Goal: Task Accomplishment & Management: Complete application form

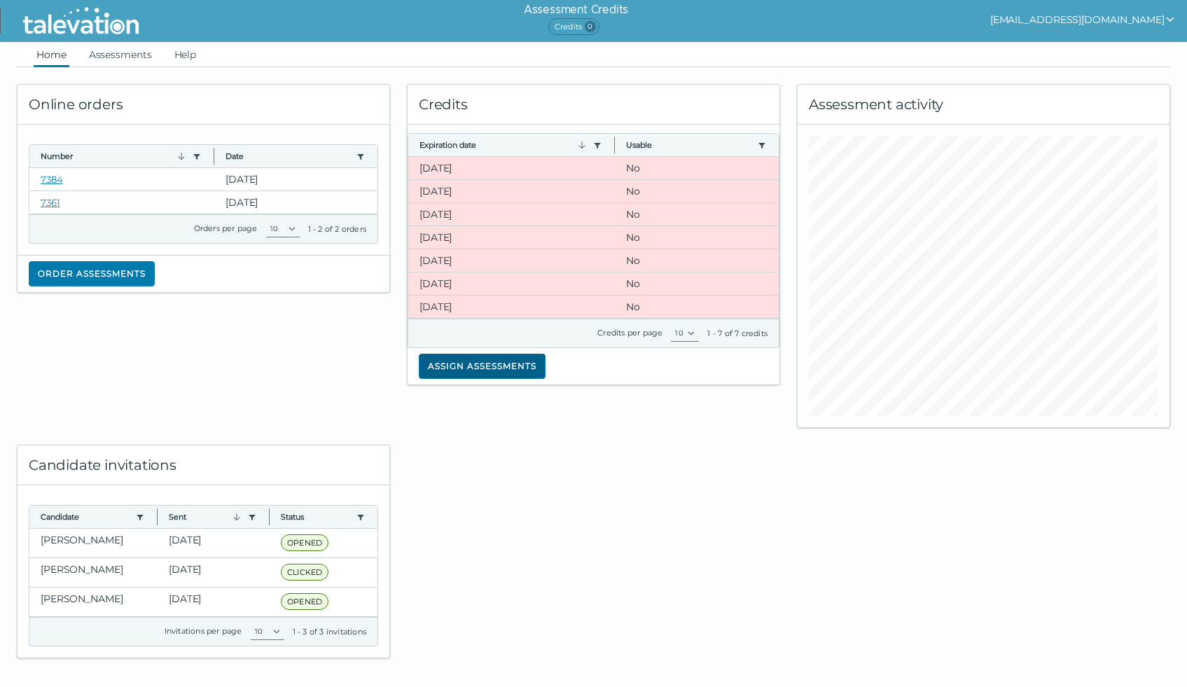
click at [486, 367] on button "Assign assessments" at bounding box center [482, 366] width 127 height 25
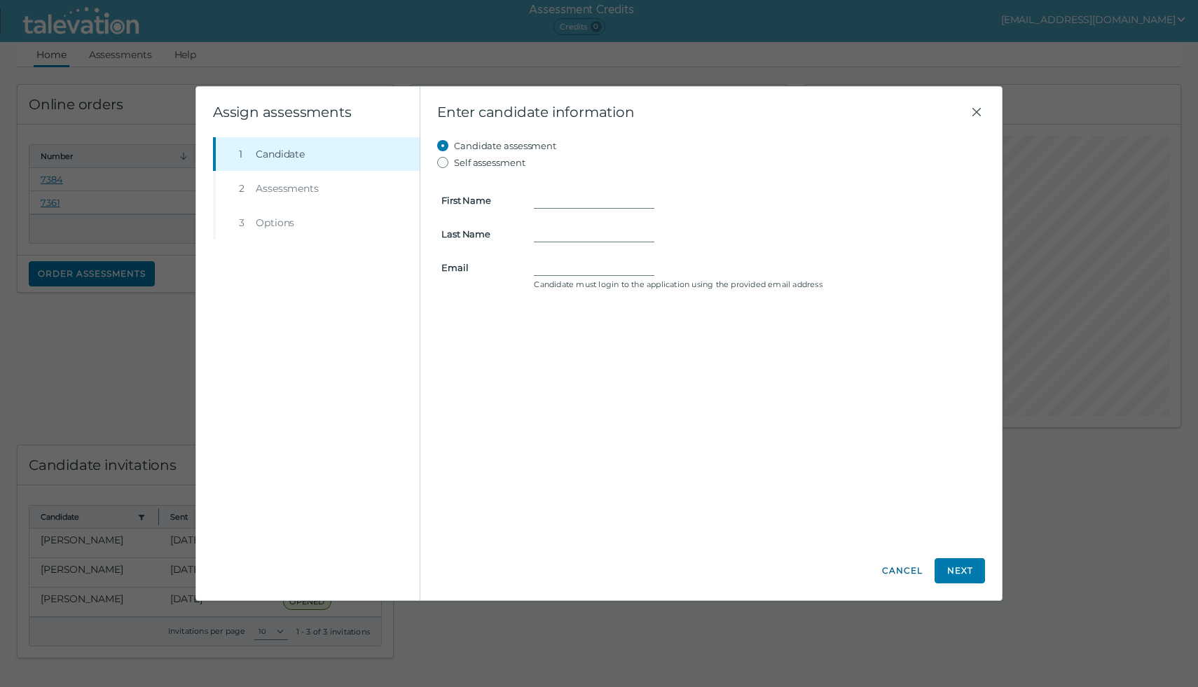
click at [908, 562] on button "Cancel" at bounding box center [902, 570] width 42 height 25
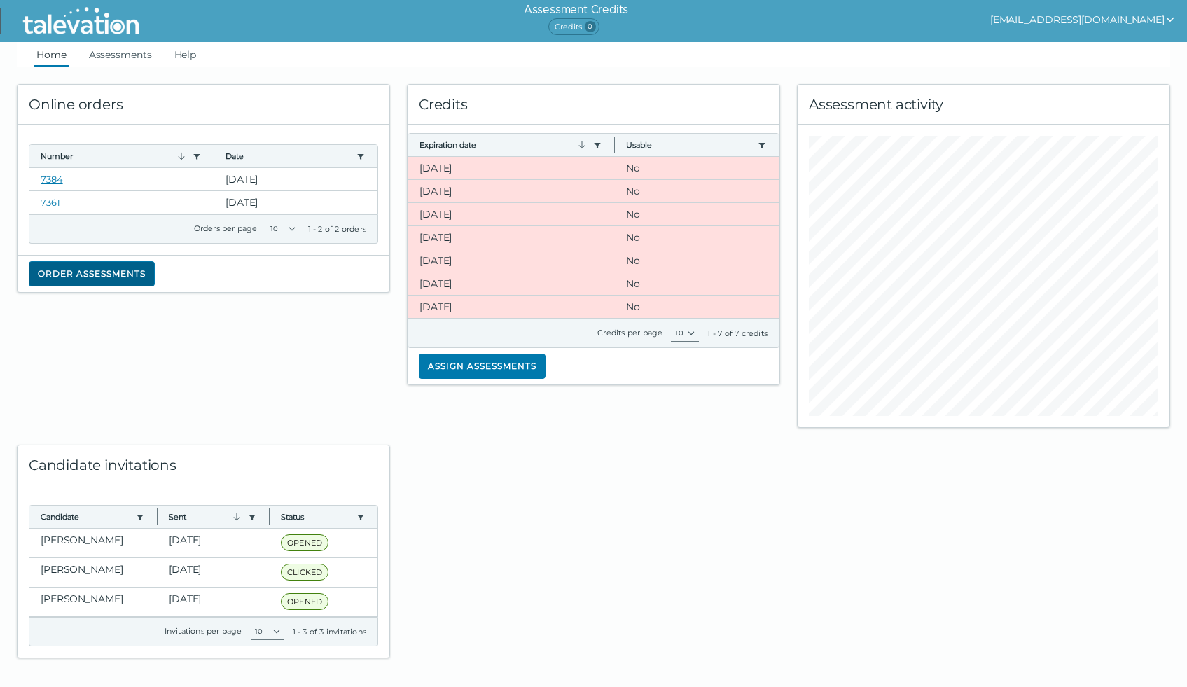
click at [99, 272] on button "Order assessments" at bounding box center [92, 273] width 126 height 25
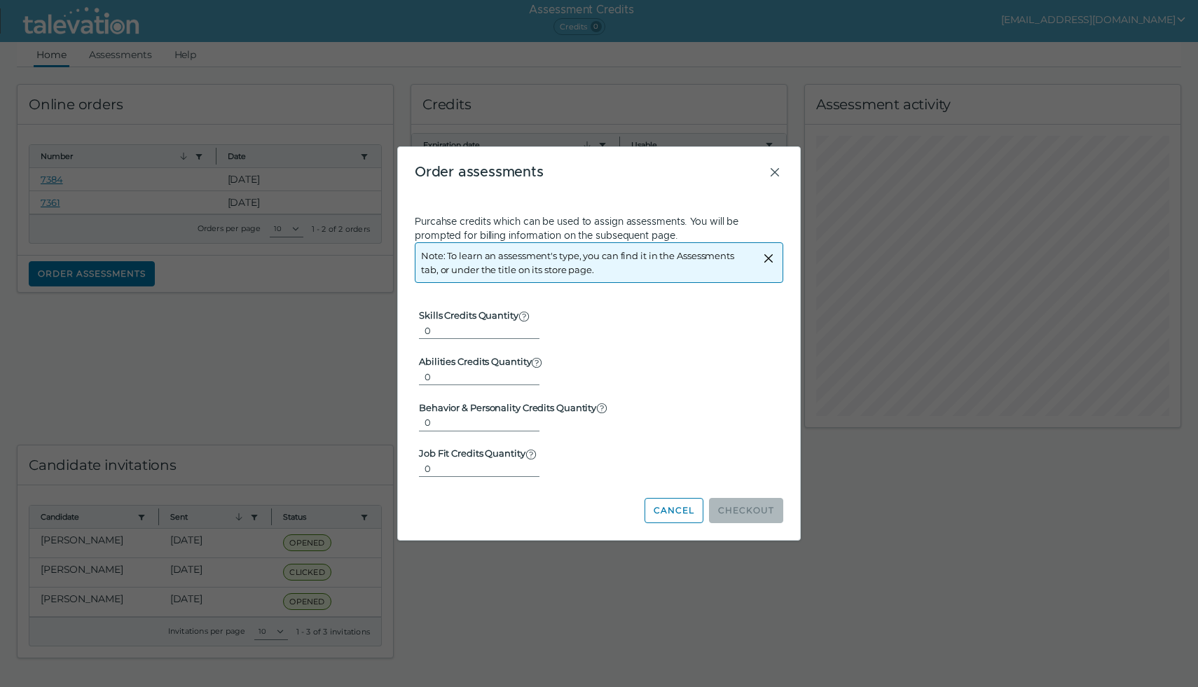
click at [679, 512] on button "Cancel" at bounding box center [673, 510] width 59 height 25
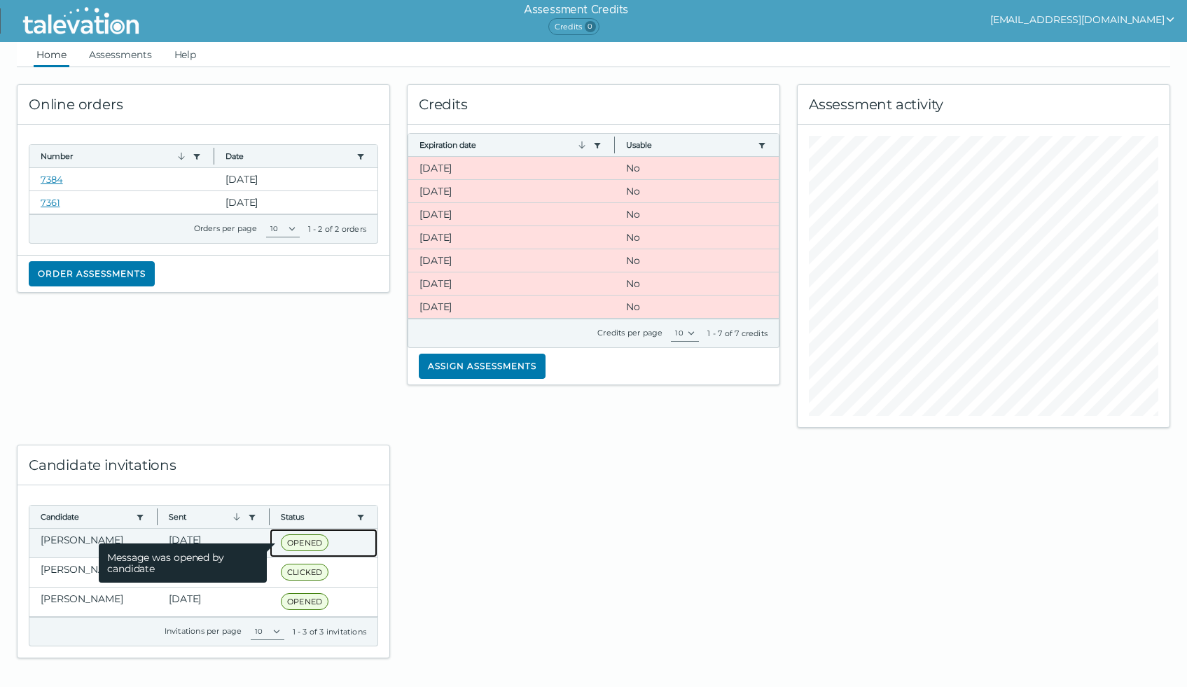
click at [301, 541] on span "OPENED" at bounding box center [305, 542] width 48 height 17
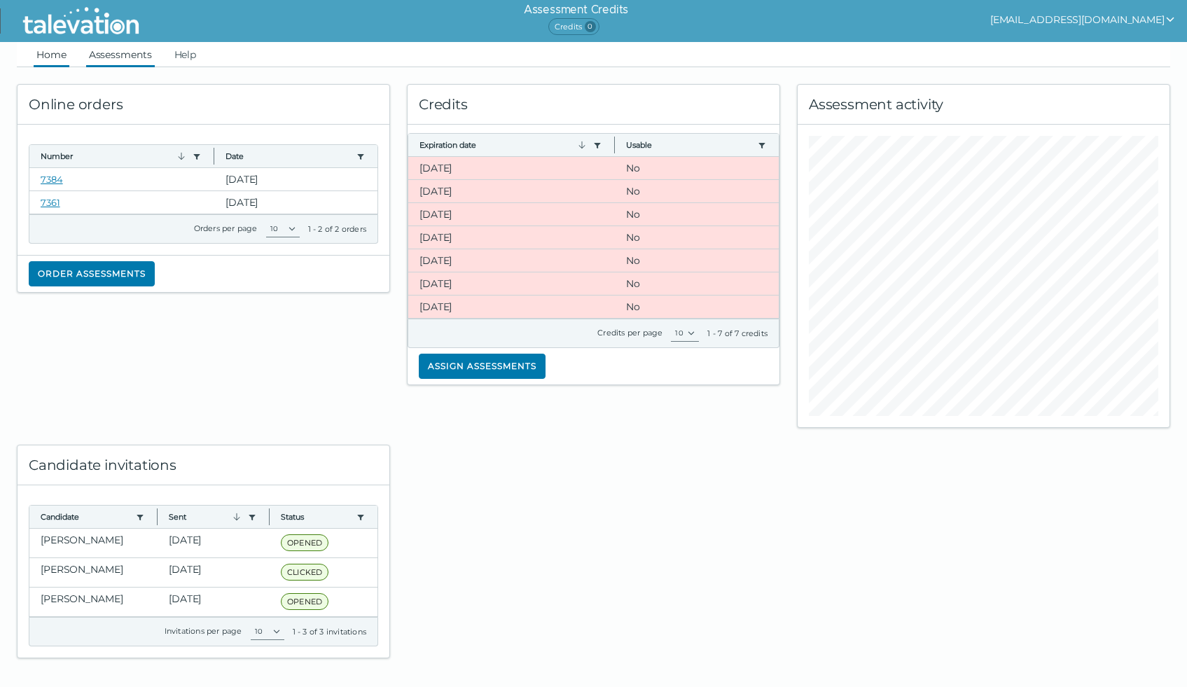
click at [120, 55] on link "Assessments" at bounding box center [120, 54] width 69 height 25
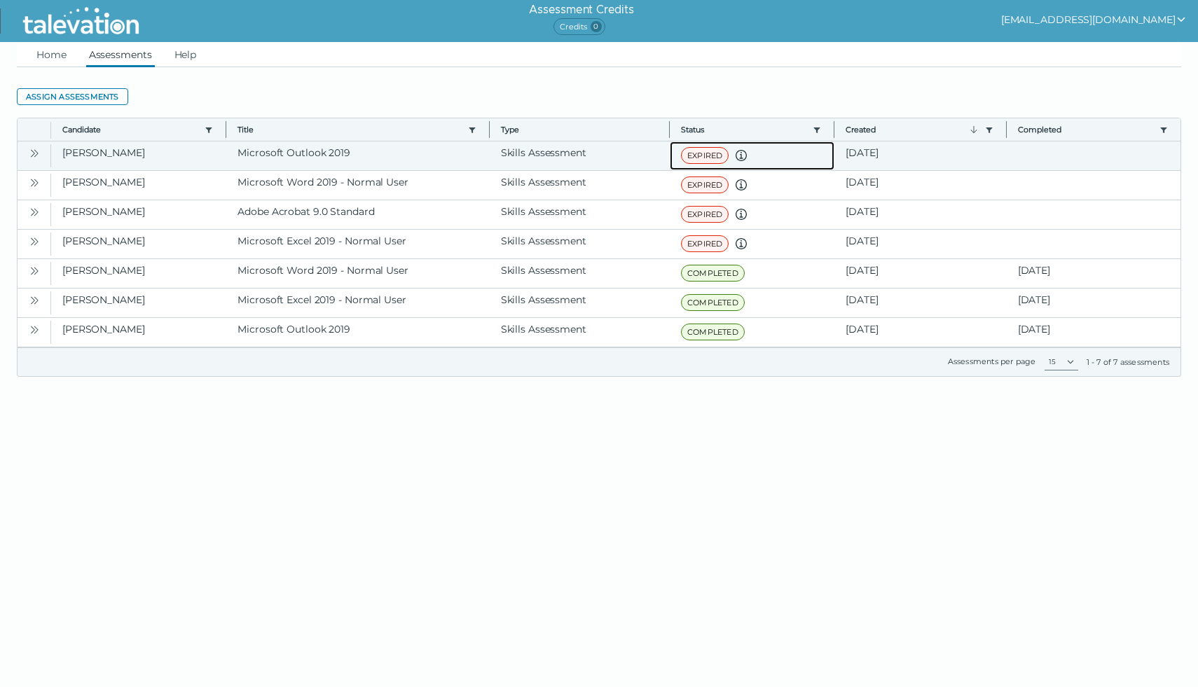
click at [698, 155] on span "EXPIRED" at bounding box center [705, 155] width 48 height 17
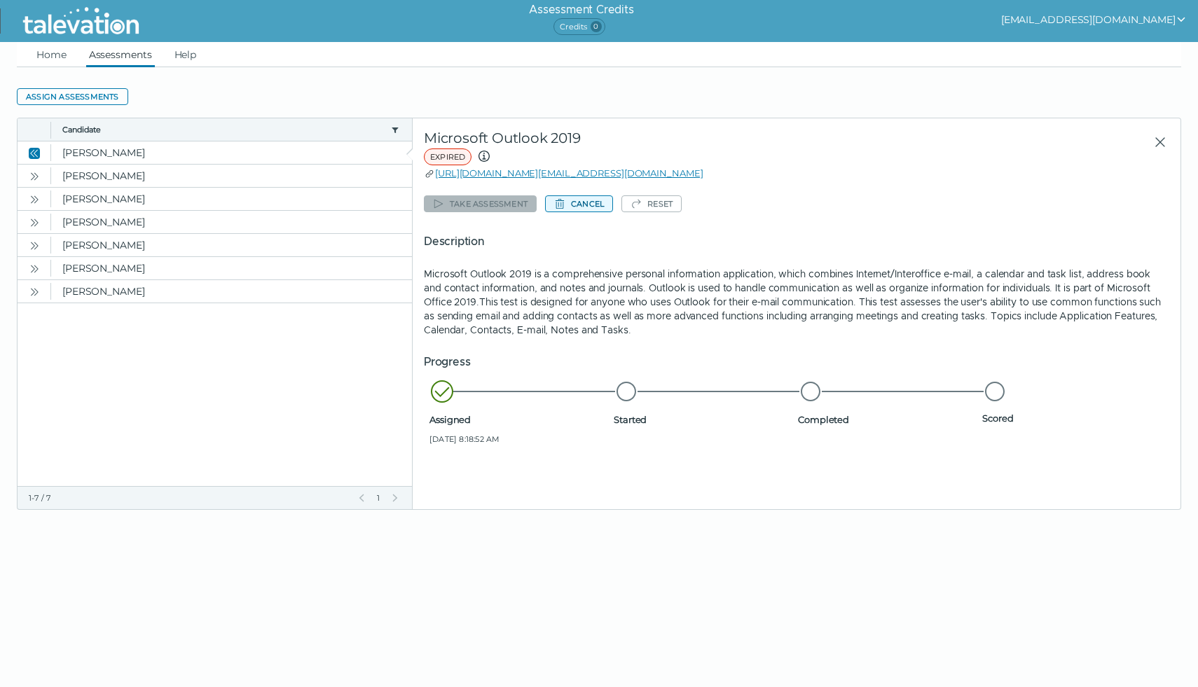
click at [579, 203] on button "Cancel" at bounding box center [579, 203] width 68 height 17
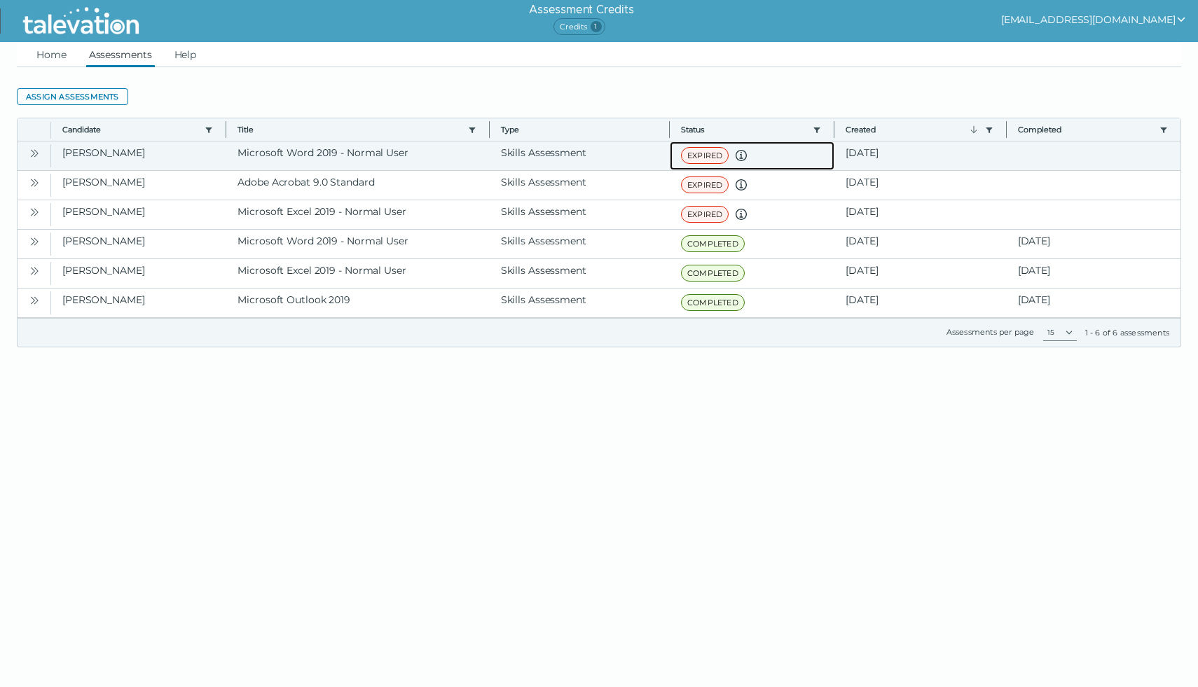
click at [704, 154] on span "EXPIRED" at bounding box center [705, 155] width 48 height 17
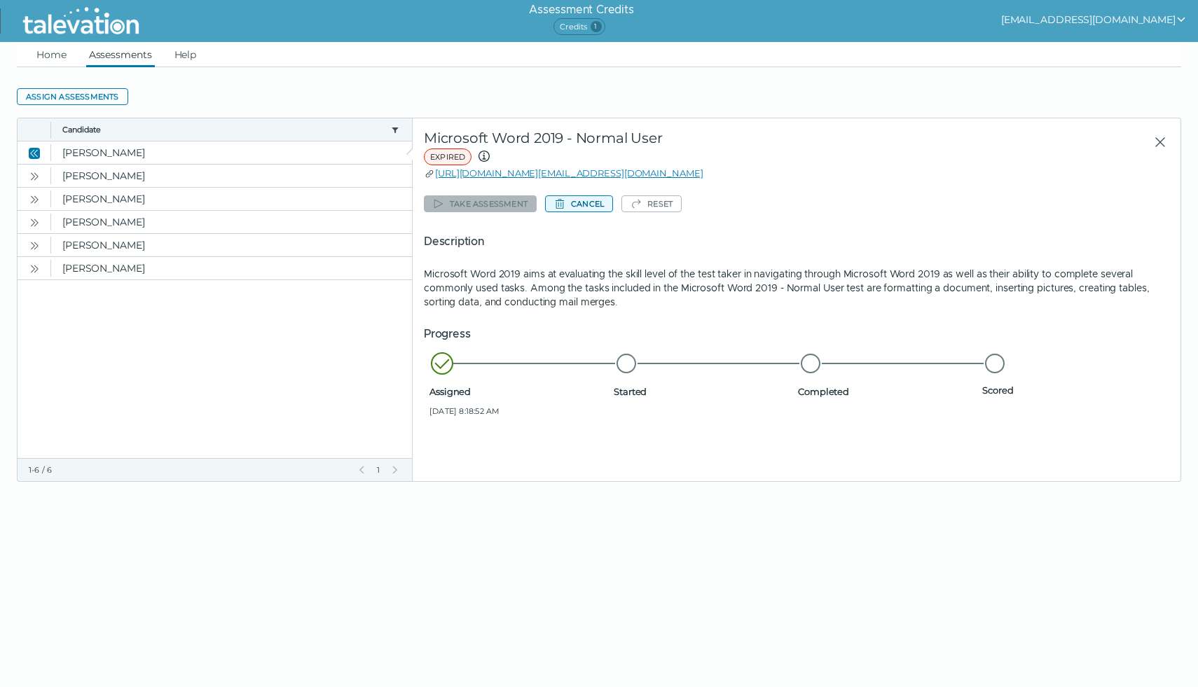
click at [583, 206] on button "Cancel" at bounding box center [579, 203] width 68 height 17
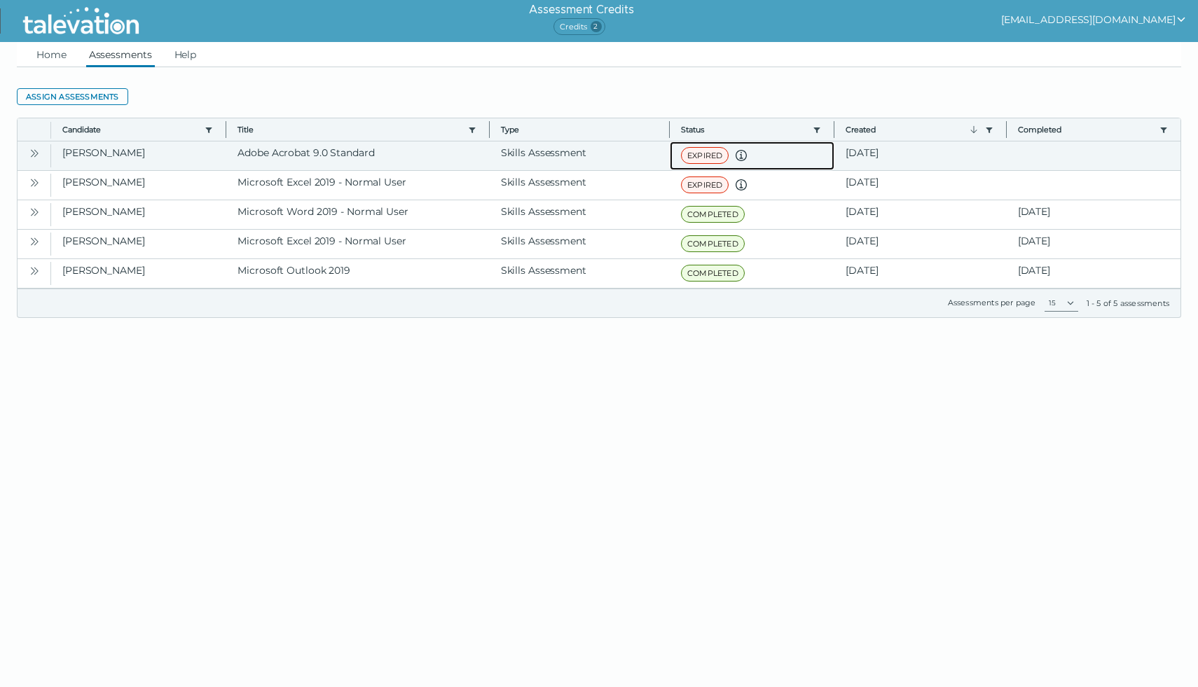
click at [698, 155] on span "EXPIRED" at bounding box center [705, 155] width 48 height 17
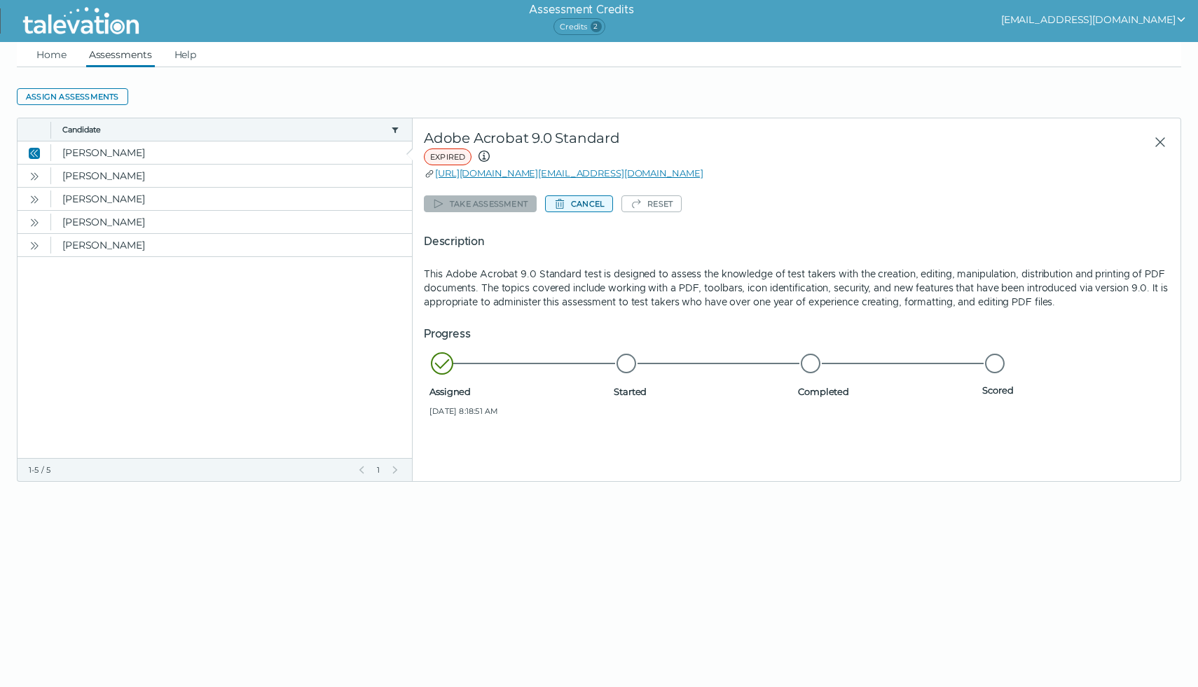
click at [588, 200] on button "Cancel" at bounding box center [579, 203] width 68 height 17
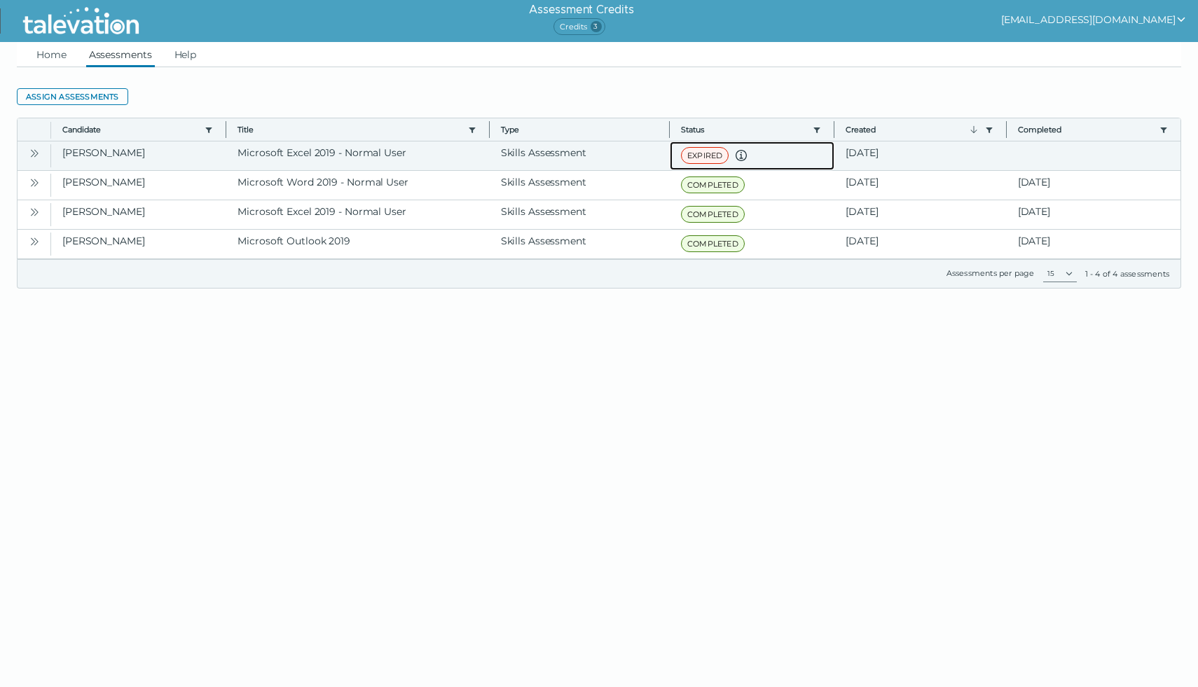
click at [700, 153] on span "EXPIRED" at bounding box center [705, 155] width 48 height 17
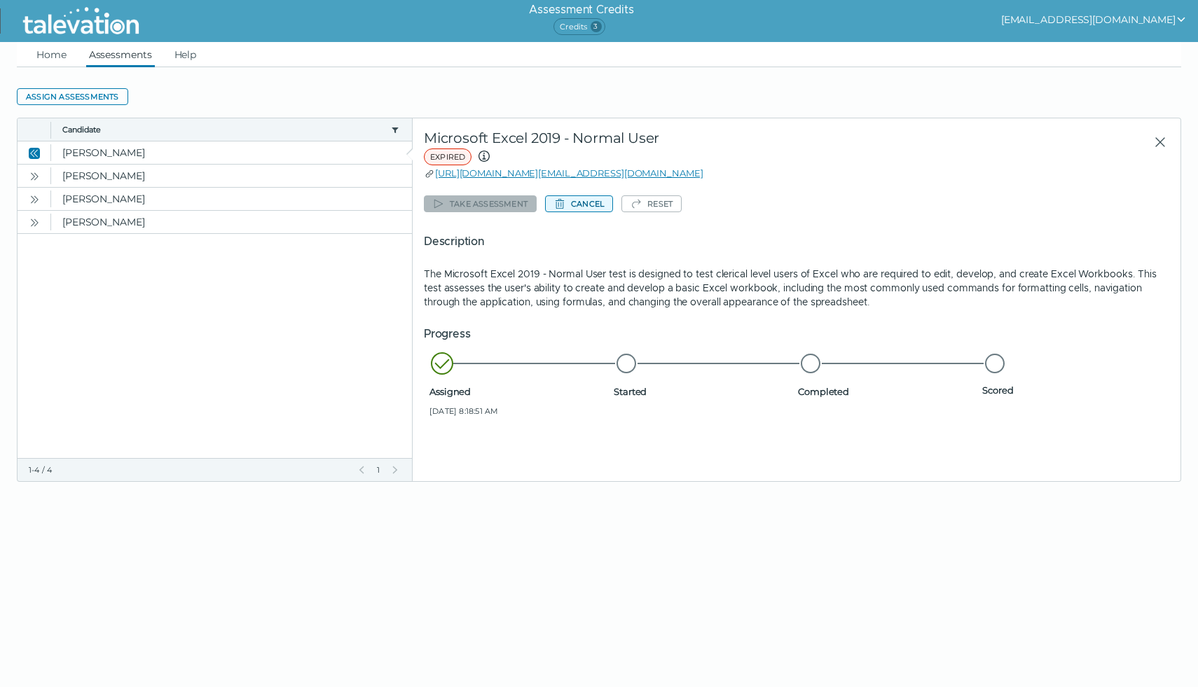
click at [583, 203] on button "Cancel" at bounding box center [579, 203] width 68 height 17
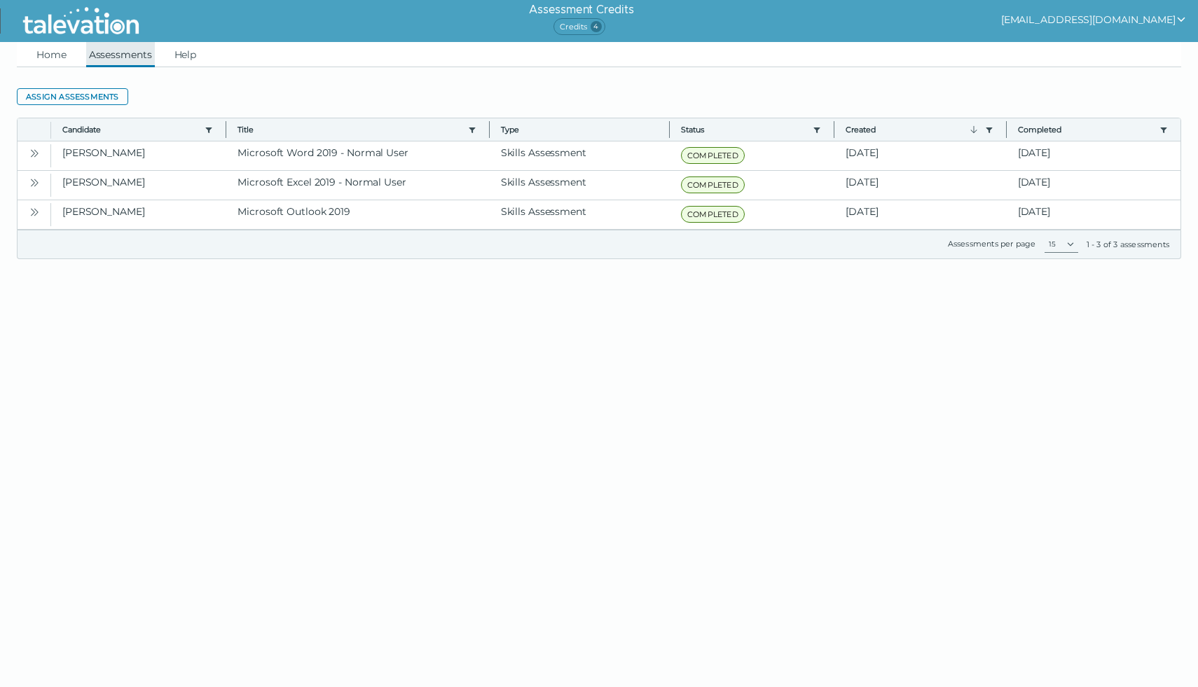
click at [111, 57] on link "Assessments" at bounding box center [120, 54] width 69 height 25
click at [48, 55] on link "Home" at bounding box center [52, 54] width 36 height 25
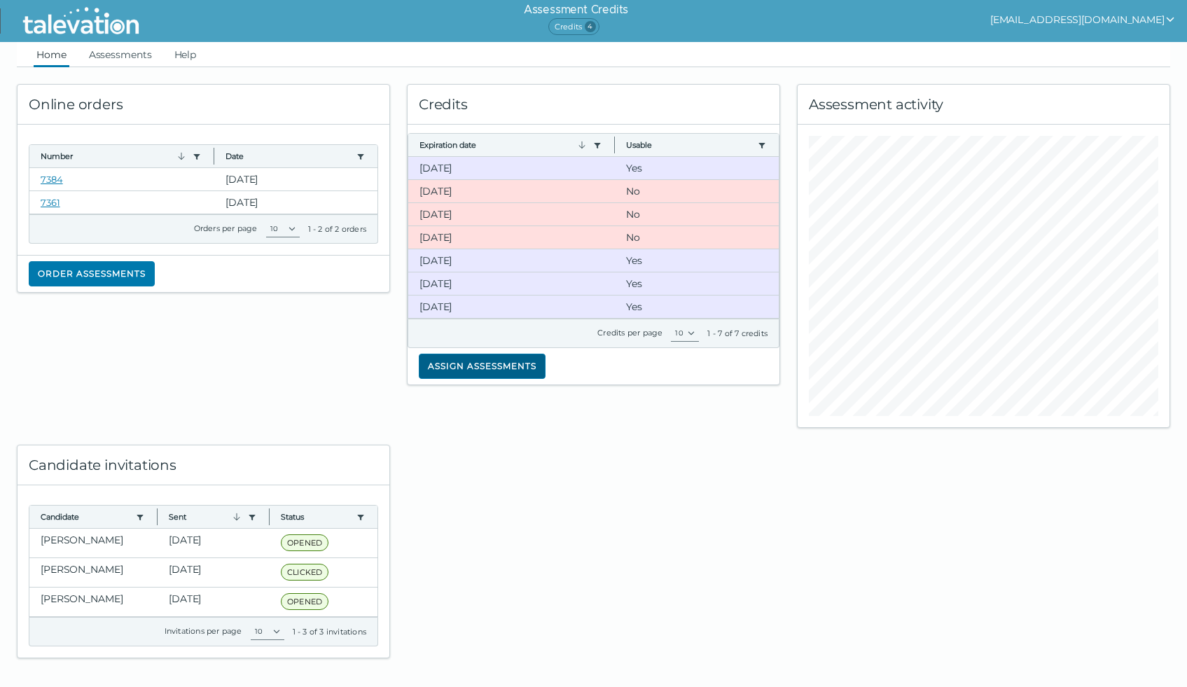
click at [481, 363] on button "Assign assessments" at bounding box center [482, 366] width 127 height 25
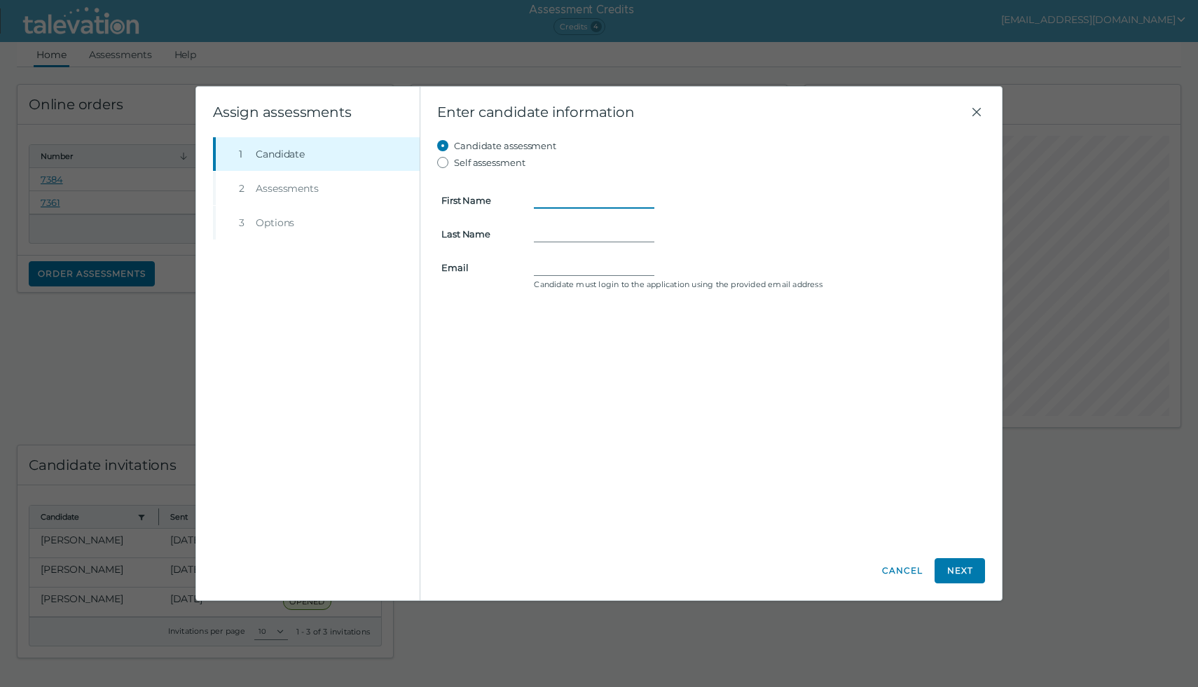
click at [560, 198] on input "First Name" at bounding box center [594, 200] width 120 height 17
type input "[PERSON_NAME]"
click at [546, 236] on input "Last Name" at bounding box center [594, 234] width 120 height 17
type input "Warr"
click at [548, 269] on input "Email" at bounding box center [594, 267] width 120 height 17
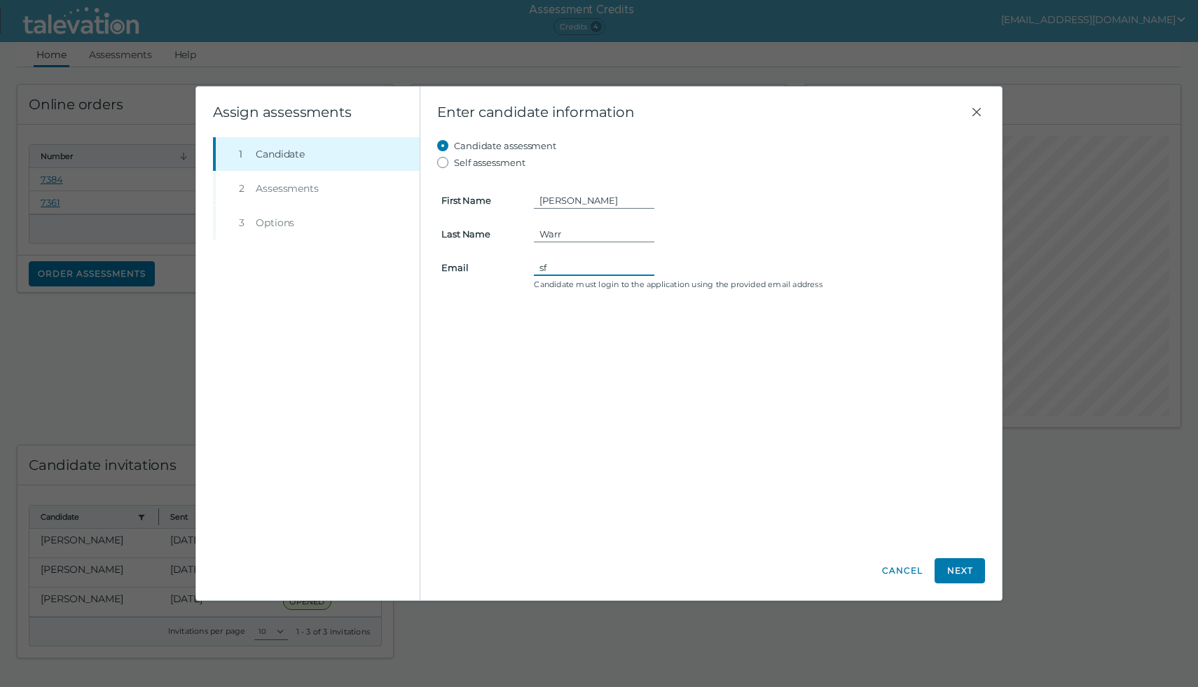
type input "[EMAIL_ADDRESS][DOMAIN_NAME]"
click at [969, 571] on button "Next" at bounding box center [959, 570] width 50 height 25
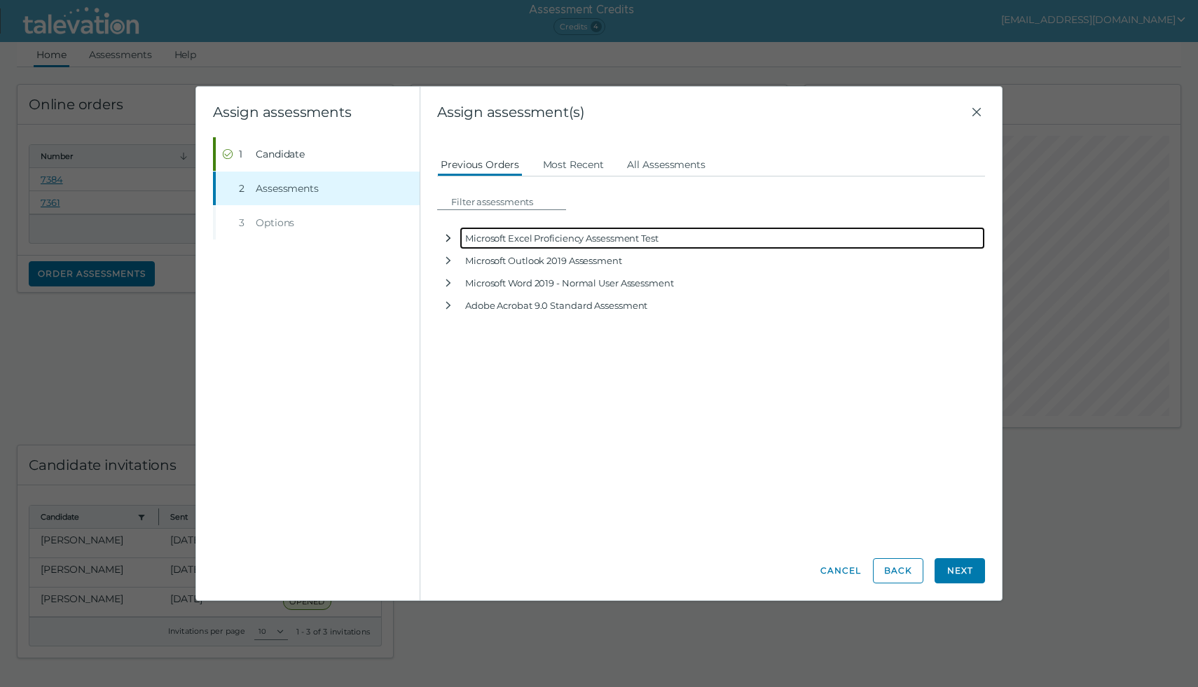
click at [448, 237] on icon "button" at bounding box center [448, 238] width 11 height 11
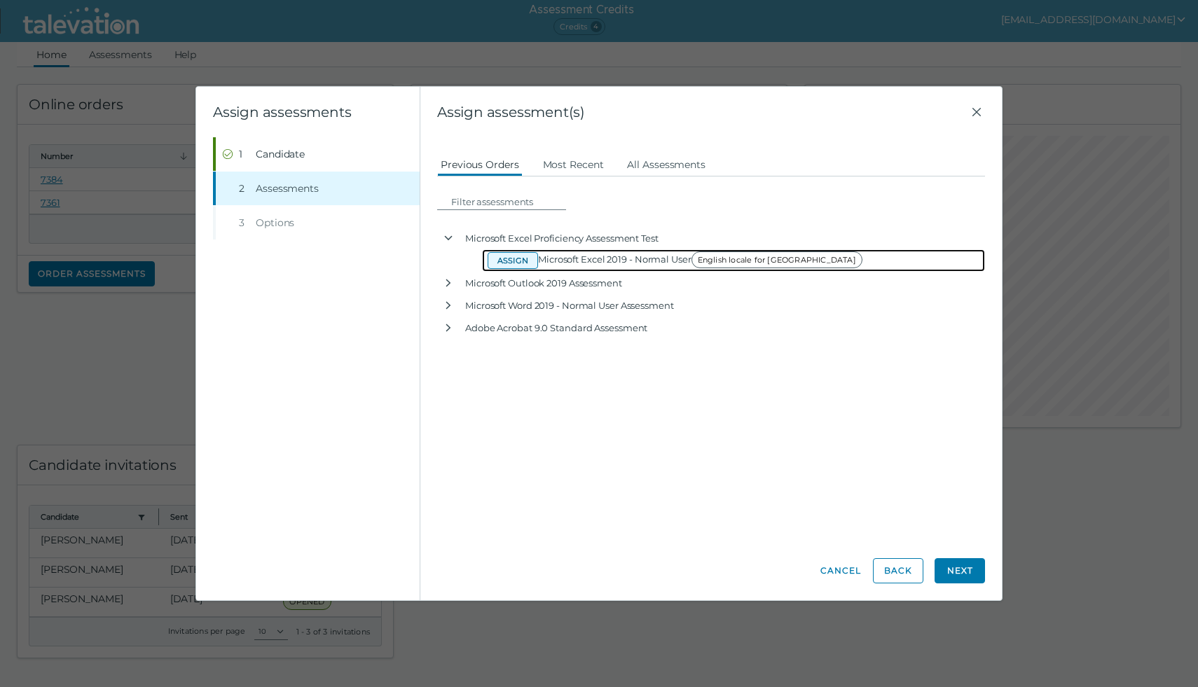
click at [522, 256] on button "Assign" at bounding box center [512, 260] width 50 height 17
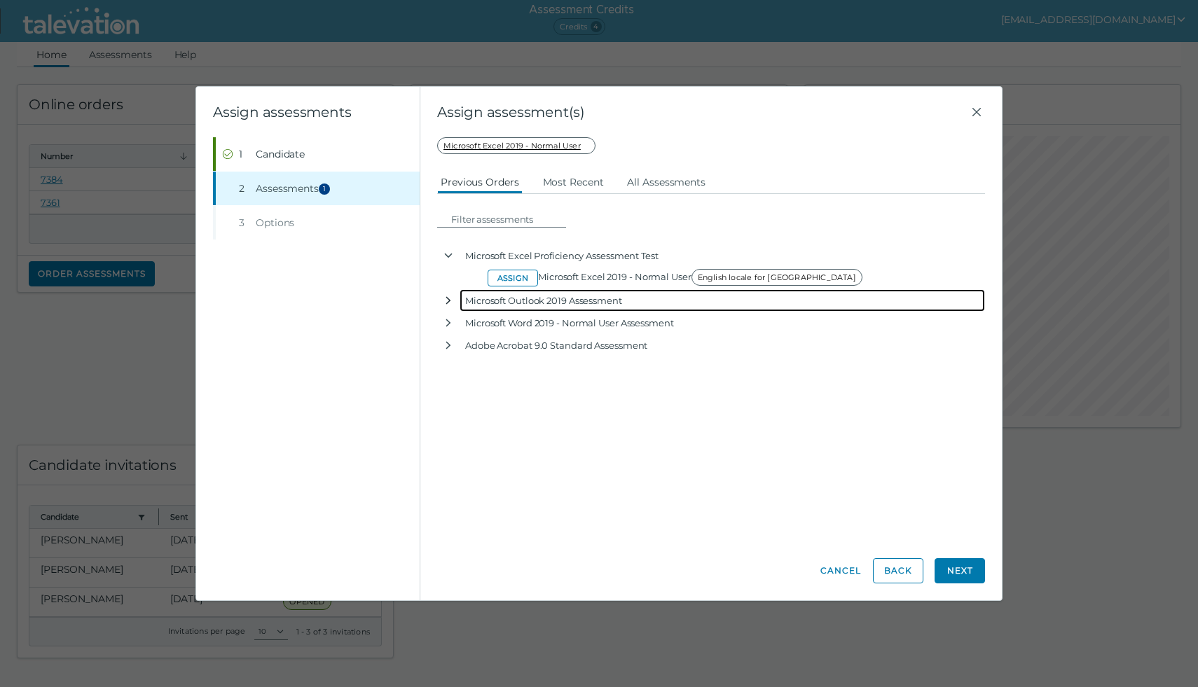
click at [446, 299] on icon "button" at bounding box center [448, 300] width 11 height 11
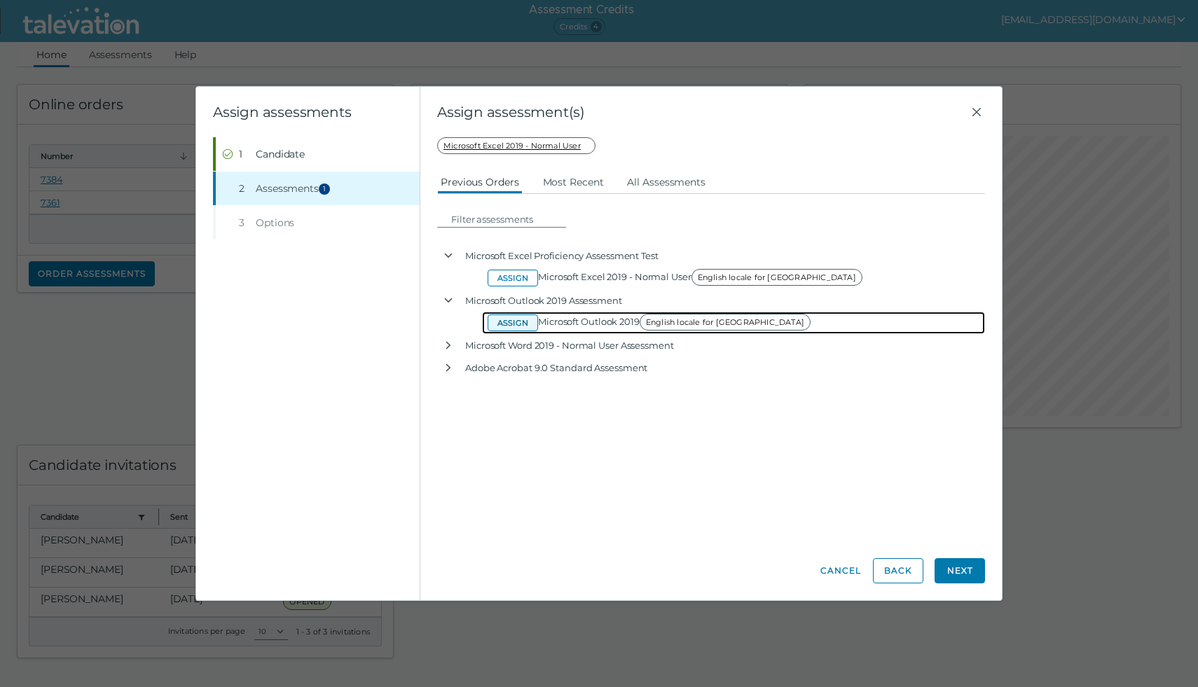
click at [508, 317] on button "Assign" at bounding box center [512, 322] width 50 height 17
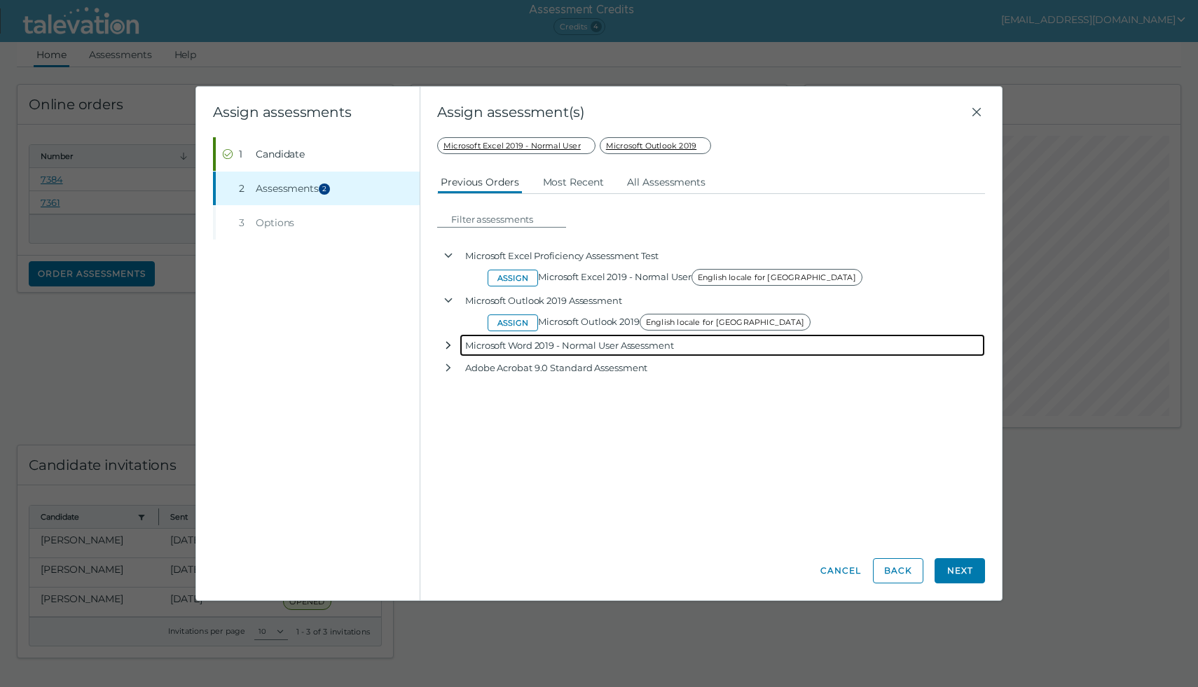
click at [445, 345] on icon "button" at bounding box center [448, 345] width 11 height 11
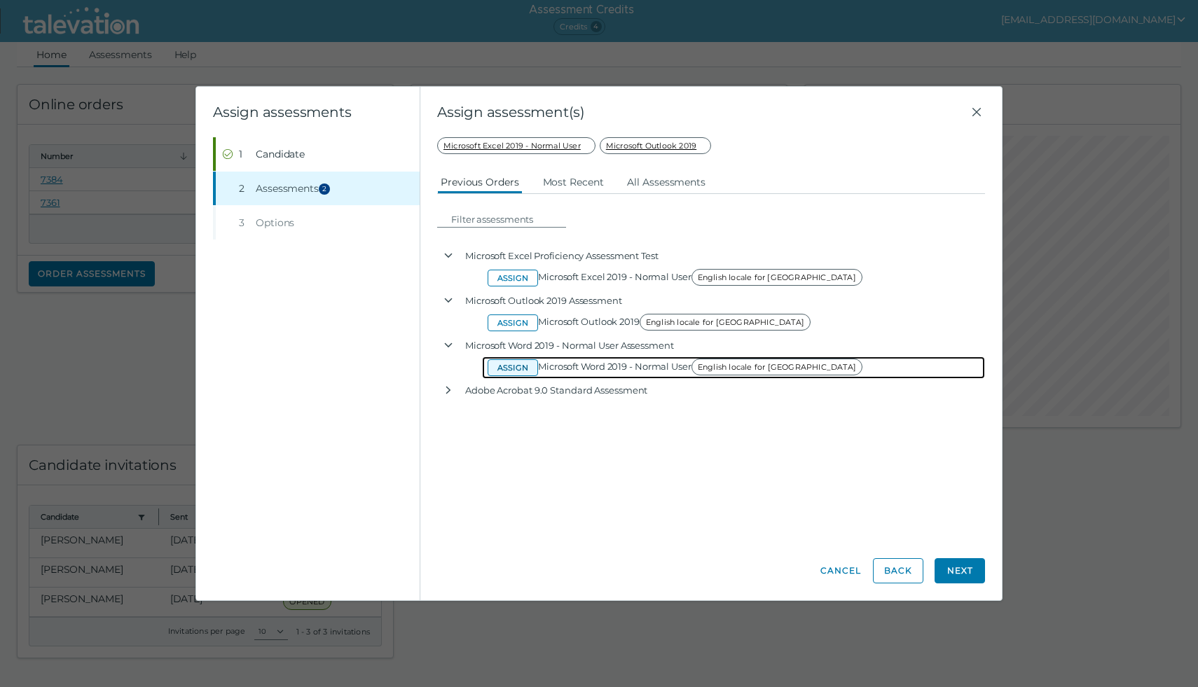
click at [506, 363] on button "Assign" at bounding box center [512, 367] width 50 height 17
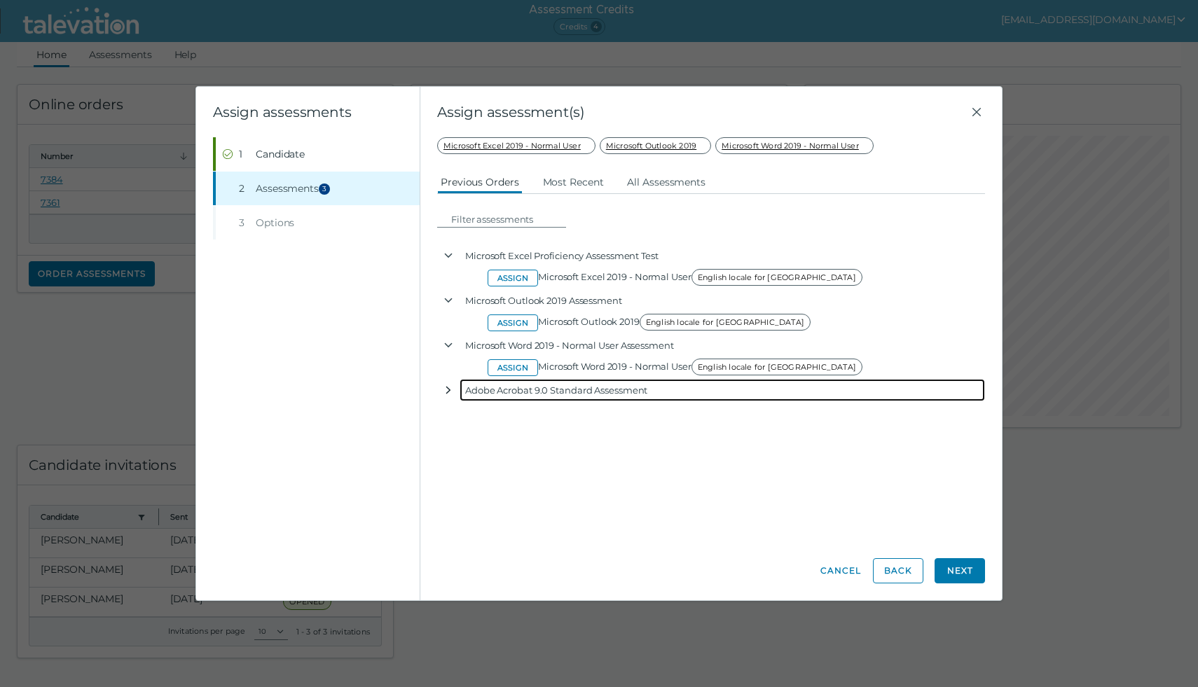
click at [448, 388] on icon "button" at bounding box center [448, 391] width 5 height 8
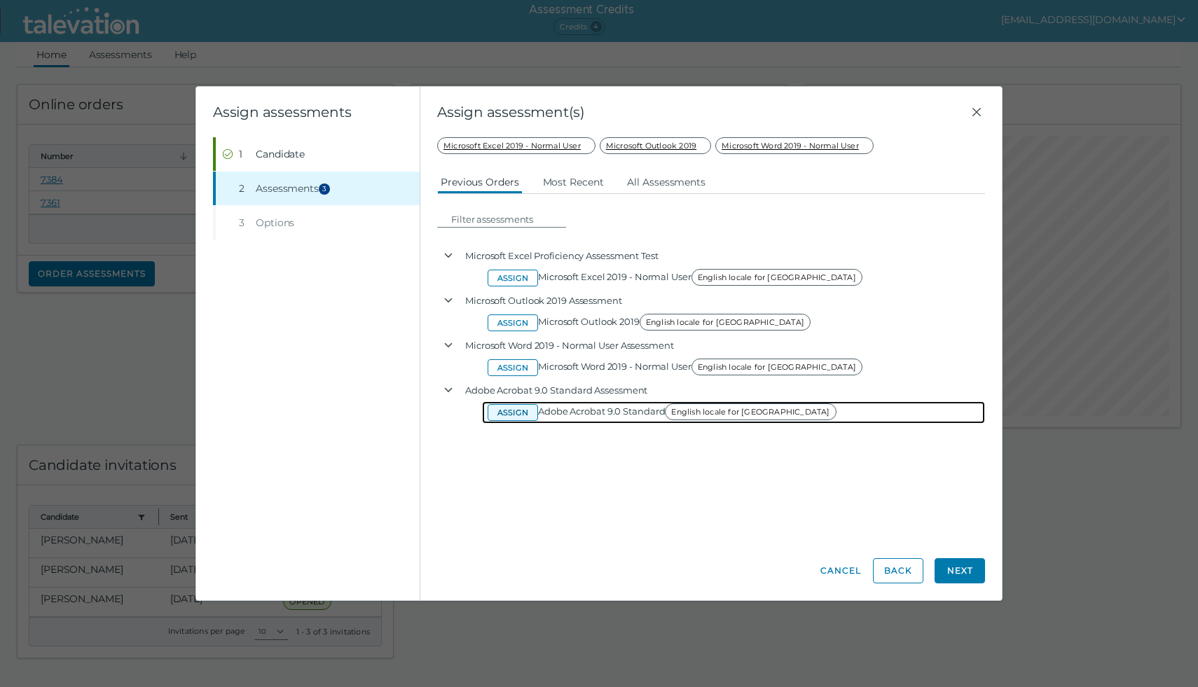
click at [511, 411] on button "Assign" at bounding box center [512, 412] width 50 height 17
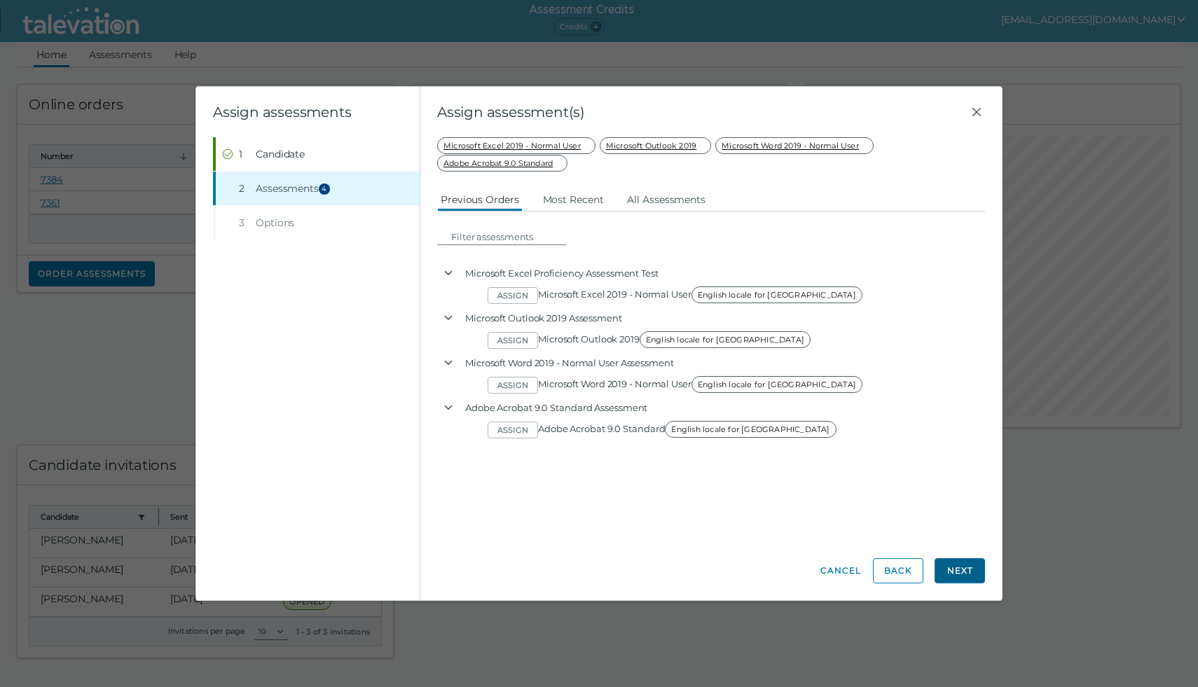
click at [958, 567] on button "Next" at bounding box center [959, 570] width 50 height 25
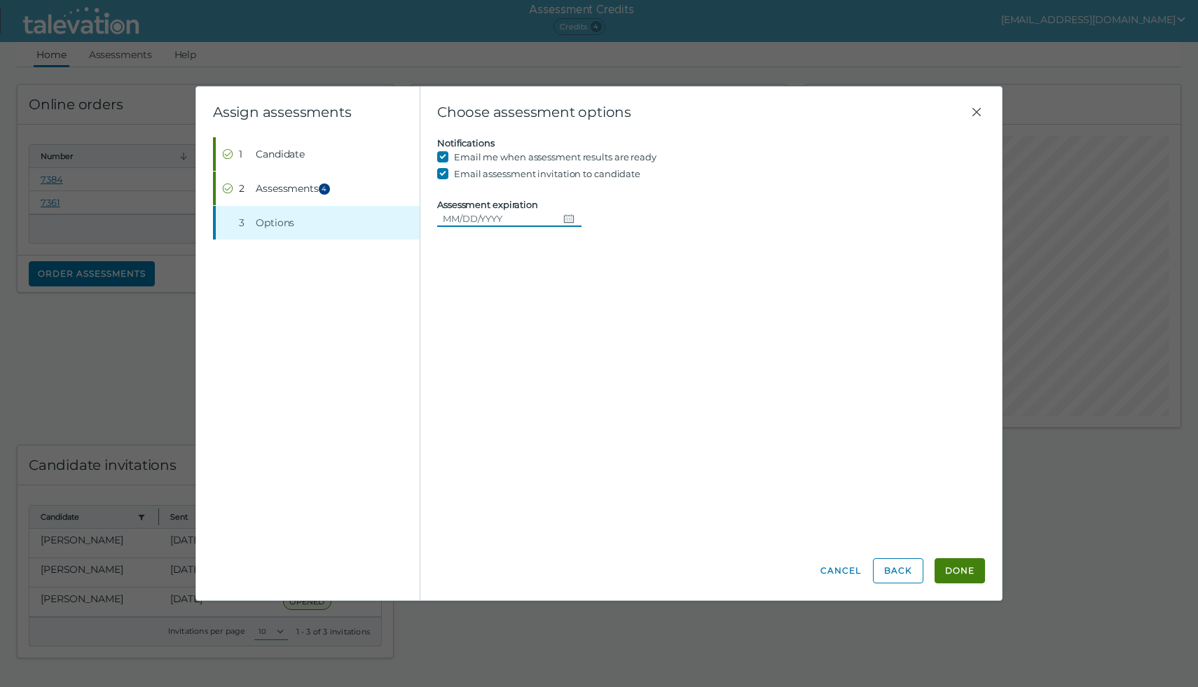
click at [564, 219] on icon "Choose date" at bounding box center [569, 218] width 10 height 8
click at [511, 359] on button "14" at bounding box center [511, 361] width 25 height 25
type input "[DATE]"
click at [957, 567] on button "Done" at bounding box center [959, 570] width 50 height 25
